Goal: Information Seeking & Learning: Learn about a topic

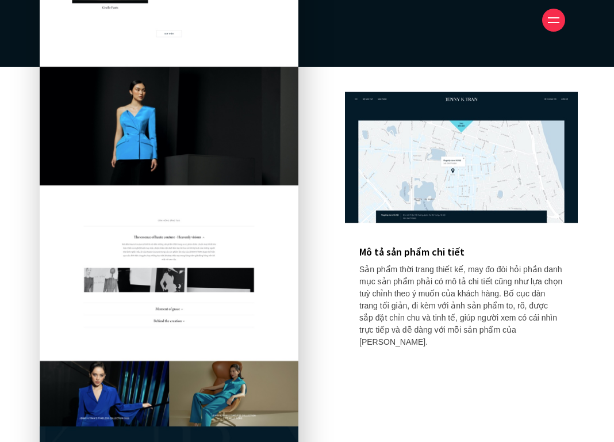
scroll to position [7957, 0]
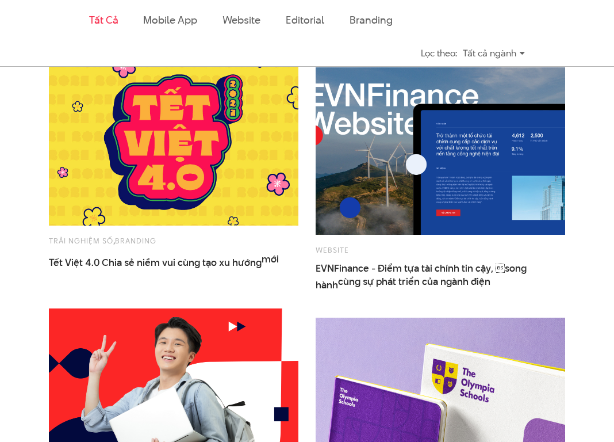
scroll to position [1225, 0]
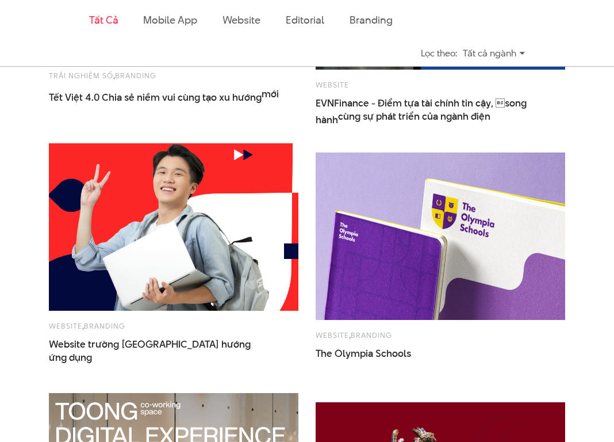
click at [226, 242] on img at bounding box center [173, 227] width 274 height 184
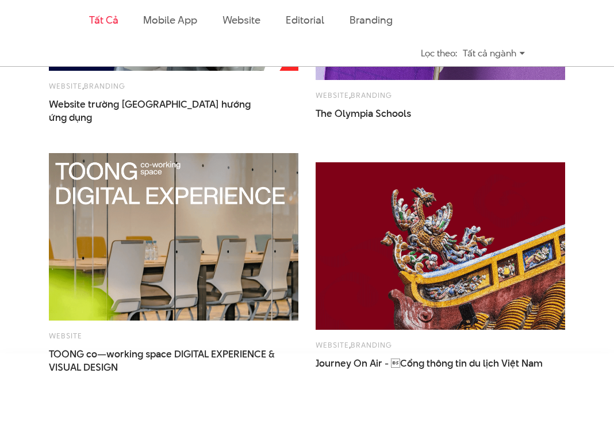
scroll to position [1663, 0]
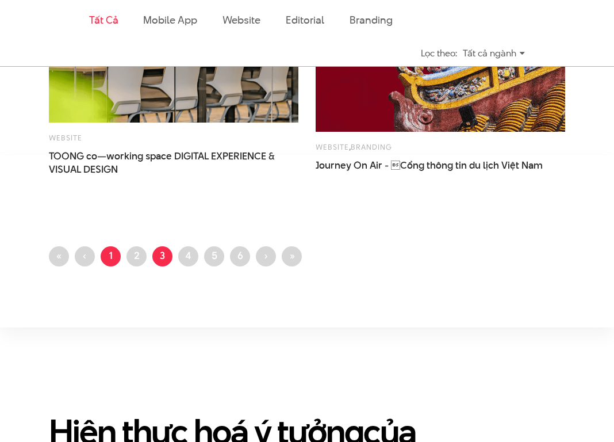
click at [117, 253] on link "Trang 1" at bounding box center [111, 256] width 20 height 20
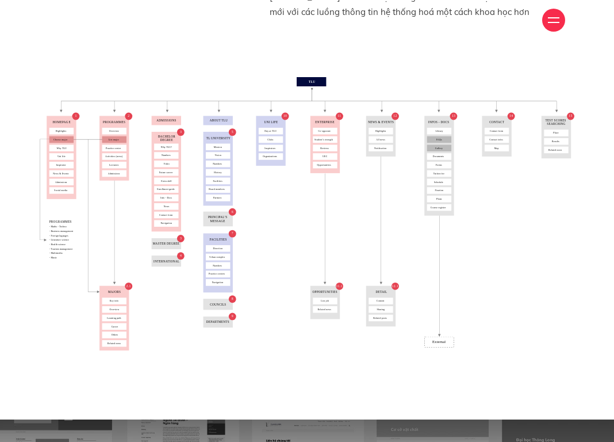
scroll to position [3322, 0]
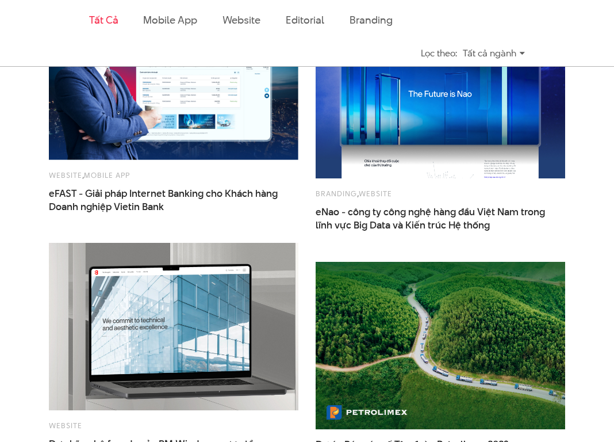
scroll to position [1489, 0]
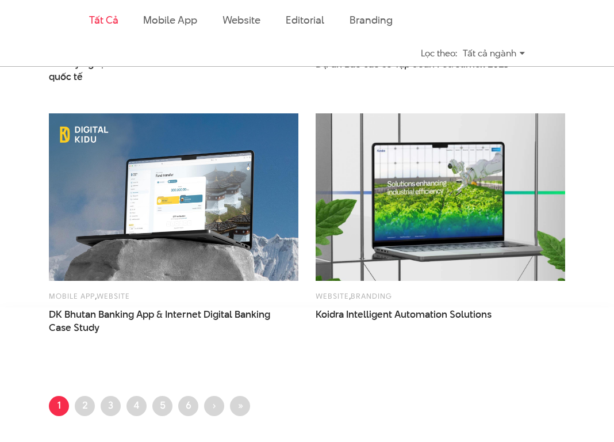
click at [399, 258] on img at bounding box center [440, 197] width 274 height 184
click at [351, 233] on img at bounding box center [440, 197] width 274 height 184
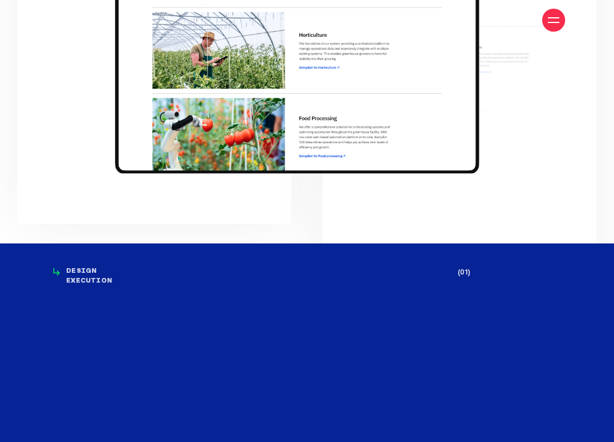
scroll to position [2024, 0]
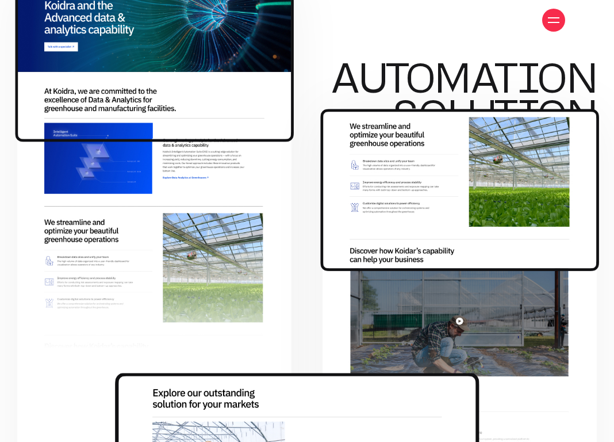
scroll to position [1854, 0]
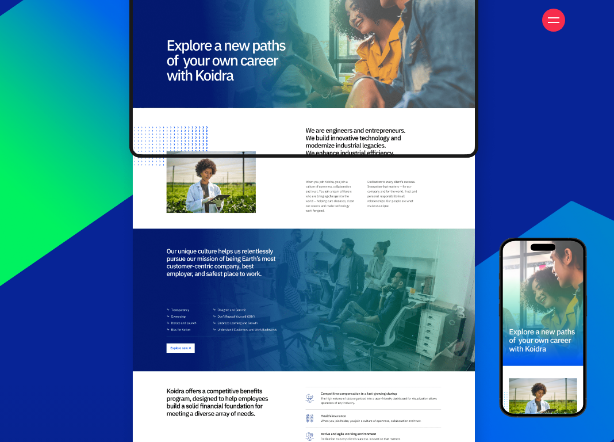
scroll to position [2581, 0]
